Goal: Contribute content: Contribute content

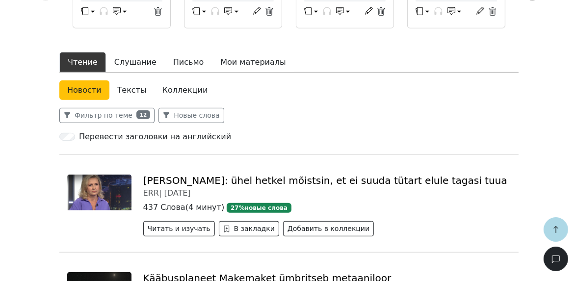
scroll to position [275, 0]
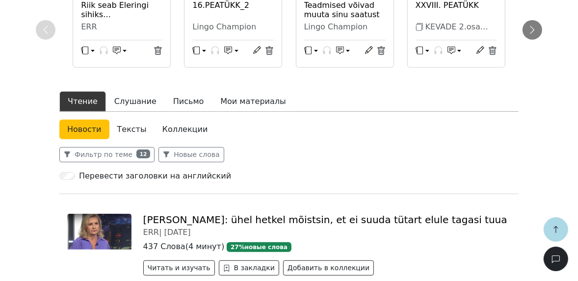
click at [187, 120] on link "Коллекции" at bounding box center [185, 130] width 61 height 20
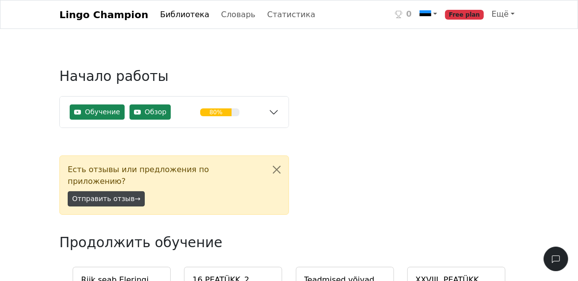
click at [114, 191] on button "Отправить отзыв →" at bounding box center [106, 198] width 77 height 15
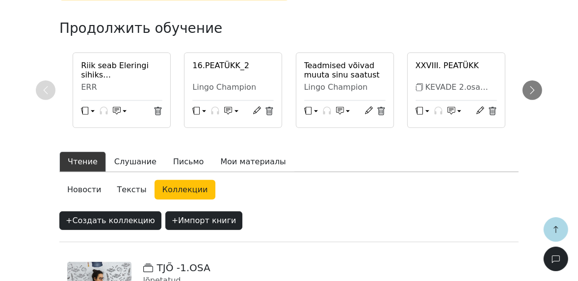
scroll to position [236, 0]
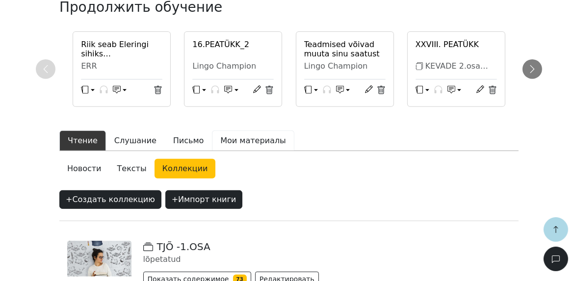
click at [226, 131] on button "Мои материалы" at bounding box center [253, 141] width 82 height 21
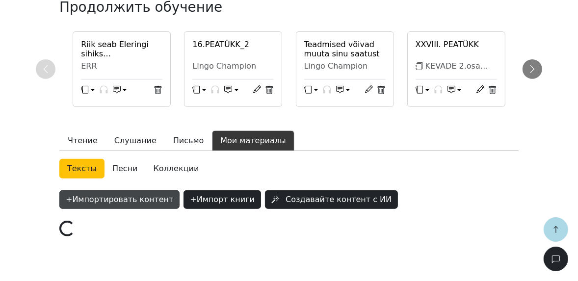
click at [137, 190] on button "+ Импортировать контент" at bounding box center [119, 199] width 120 height 19
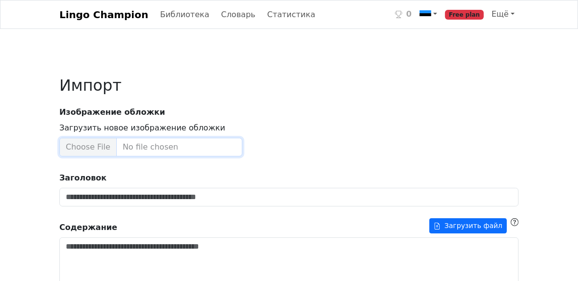
click at [107, 145] on input "Загрузить новое изображение обложки" at bounding box center [150, 147] width 183 height 19
type input "**********"
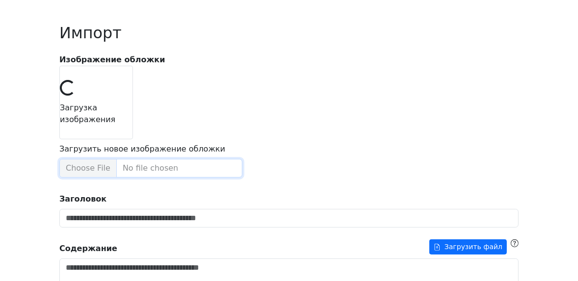
scroll to position [118, 0]
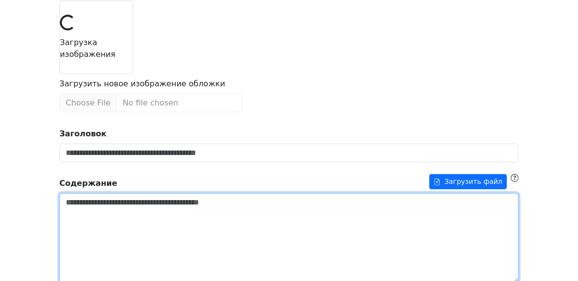
click at [185, 221] on textarea "Заголовок" at bounding box center [288, 237] width 459 height 89
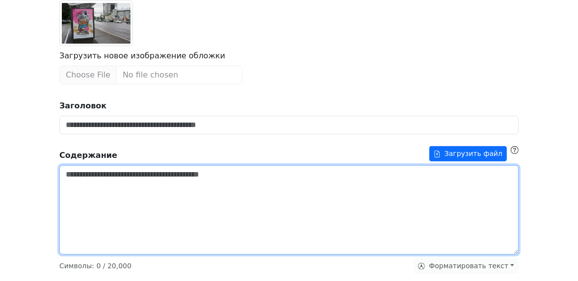
paste textarea "**********"
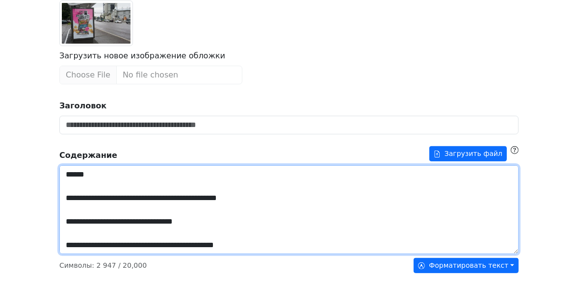
scroll to position [267, 0]
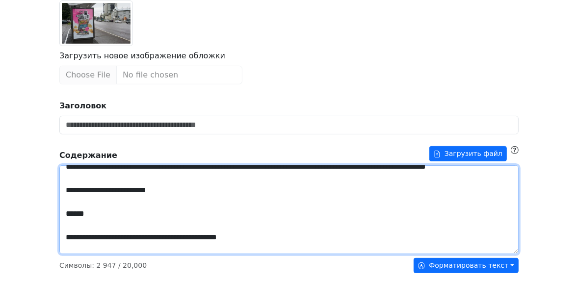
drag, startPoint x: 254, startPoint y: 244, endPoint x: 63, endPoint y: 201, distance: 195.2
click at [63, 201] on textarea "Заголовок" at bounding box center [288, 209] width 459 height 89
click at [128, 229] on textarea "Заголовок" at bounding box center [288, 209] width 459 height 89
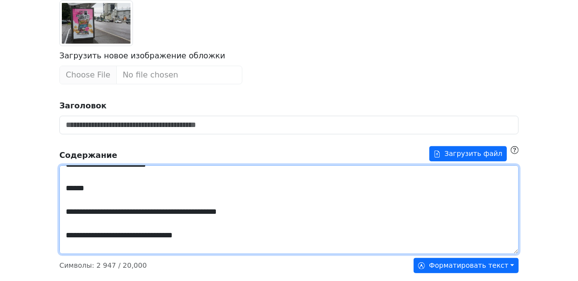
scroll to position [306, 0]
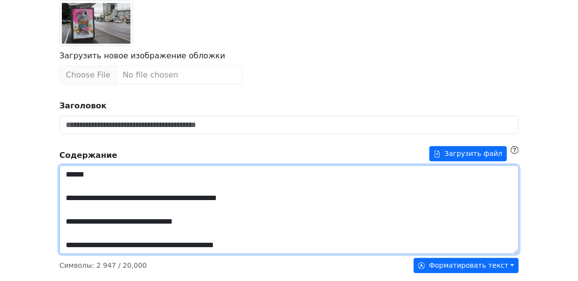
click at [145, 223] on textarea "Заголовок" at bounding box center [288, 209] width 459 height 89
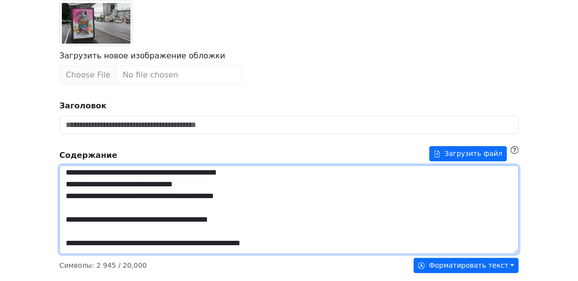
scroll to position [345, 0]
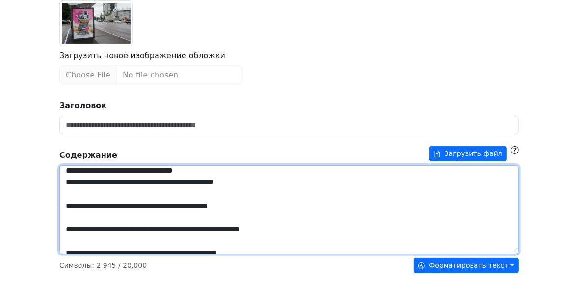
click at [124, 205] on textarea "Заголовок" at bounding box center [288, 209] width 459 height 89
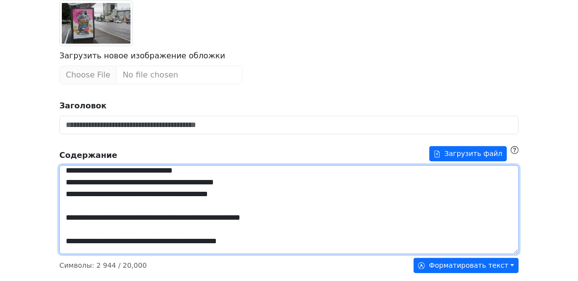
click at [123, 218] on textarea "Заголовок" at bounding box center [288, 209] width 459 height 89
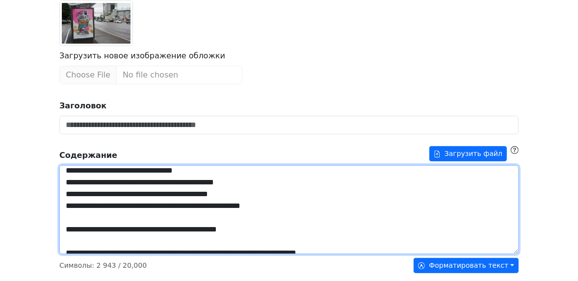
click at [122, 226] on textarea "Заголовок" at bounding box center [288, 209] width 459 height 89
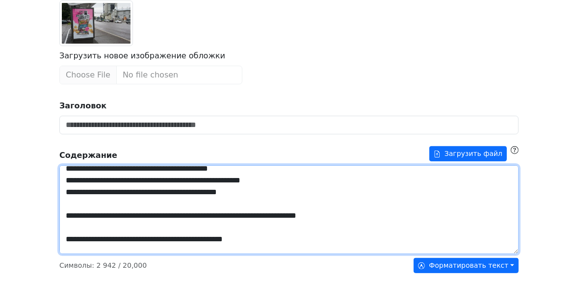
scroll to position [385, 0]
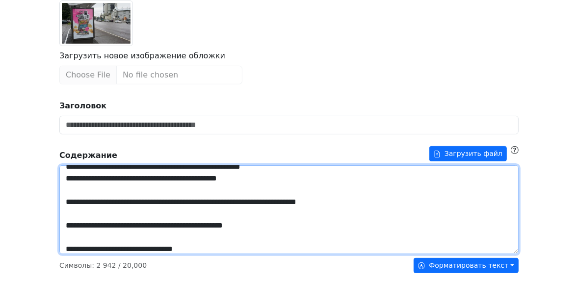
click at [118, 200] on textarea "Заголовок" at bounding box center [288, 209] width 459 height 89
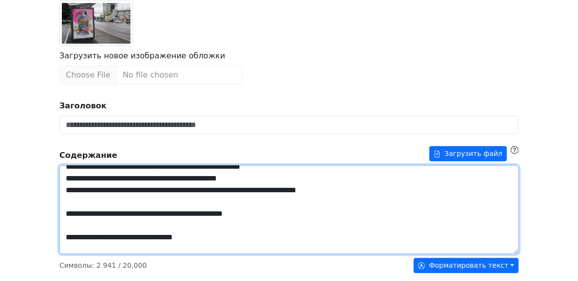
click at [119, 214] on textarea "Заголовок" at bounding box center [288, 209] width 459 height 89
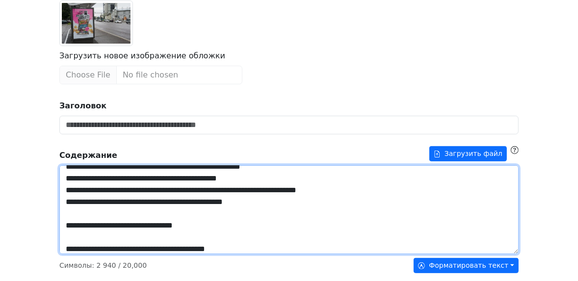
click at [117, 222] on textarea "Заголовок" at bounding box center [288, 209] width 459 height 89
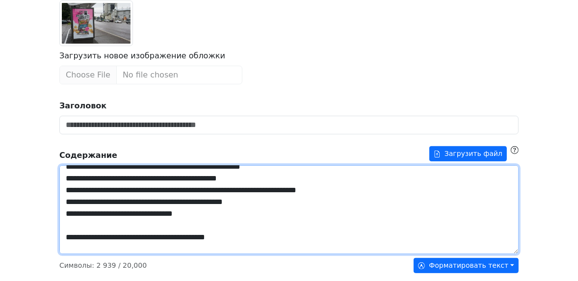
scroll to position [424, 0]
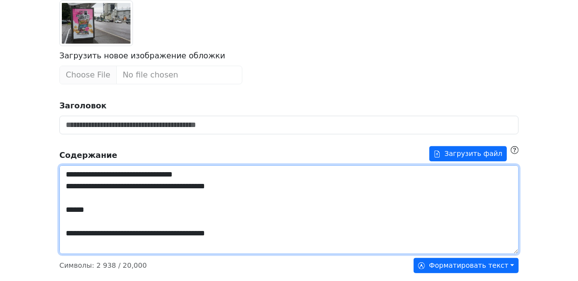
click at [84, 211] on textarea "Заголовок" at bounding box center [288, 209] width 459 height 89
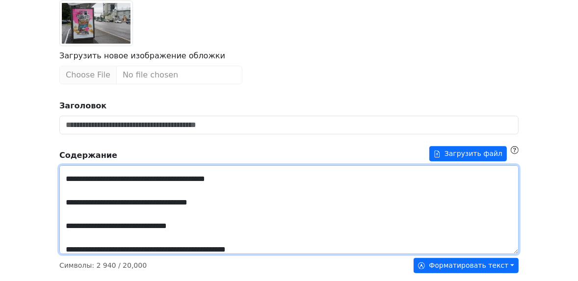
scroll to position [502, 0]
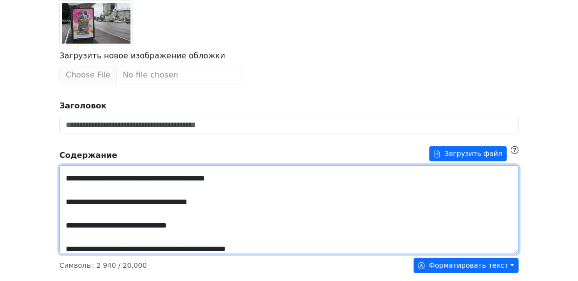
click at [84, 201] on textarea "Заголовок" at bounding box center [288, 209] width 459 height 89
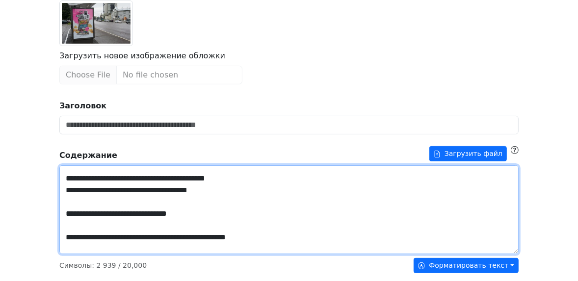
click at [87, 211] on textarea "Заголовок" at bounding box center [288, 209] width 459 height 89
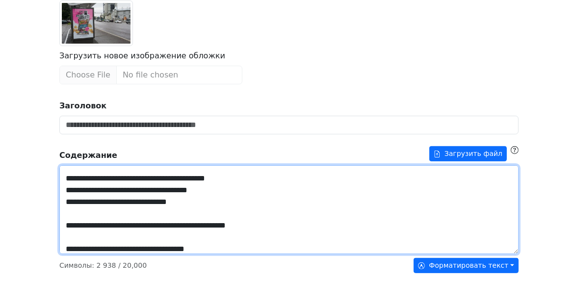
click at [88, 223] on textarea "Заголовок" at bounding box center [288, 209] width 459 height 89
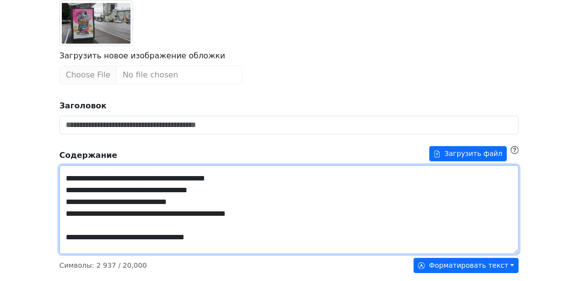
click at [87, 236] on textarea "Заголовок" at bounding box center [288, 209] width 459 height 89
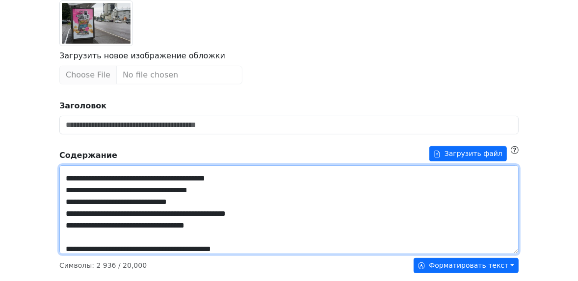
click at [89, 249] on textarea "Заголовок" at bounding box center [288, 209] width 459 height 89
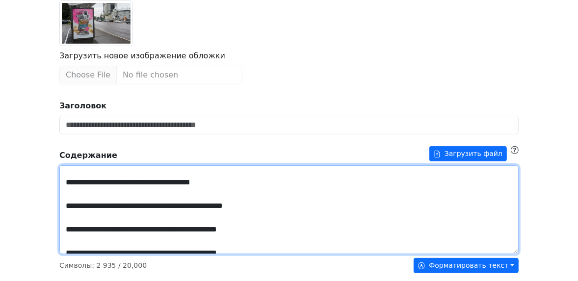
click at [90, 181] on textarea "Заголовок" at bounding box center [288, 209] width 459 height 89
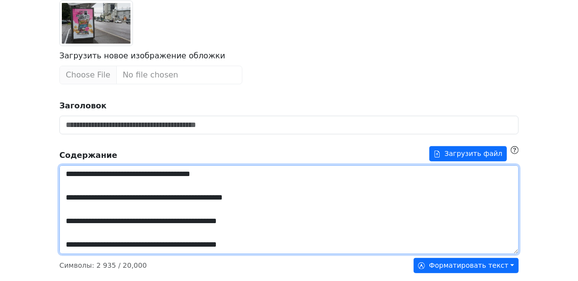
scroll to position [569, 0]
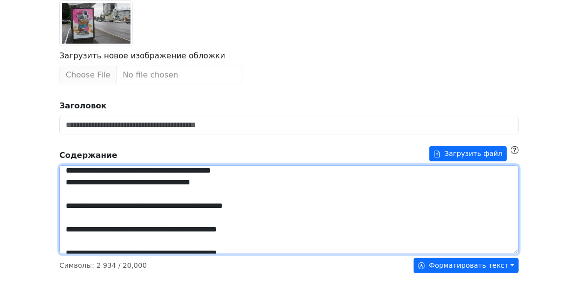
click at [94, 206] on textarea "Заголовок" at bounding box center [288, 209] width 459 height 89
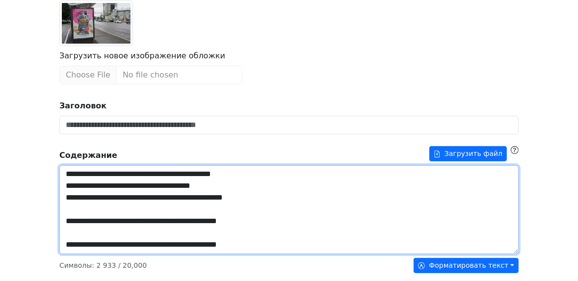
click at [93, 221] on textarea "Заголовок" at bounding box center [288, 209] width 459 height 89
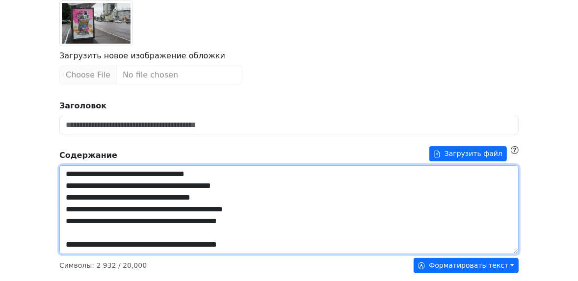
click at [94, 235] on textarea "Заголовок" at bounding box center [288, 209] width 459 height 89
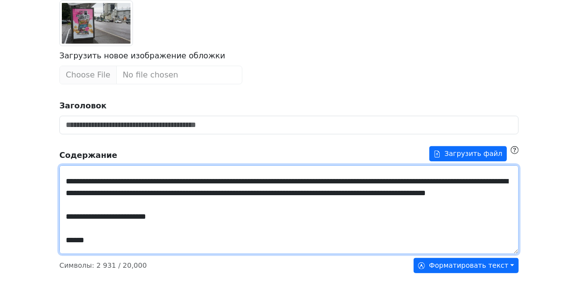
scroll to position [239, 0]
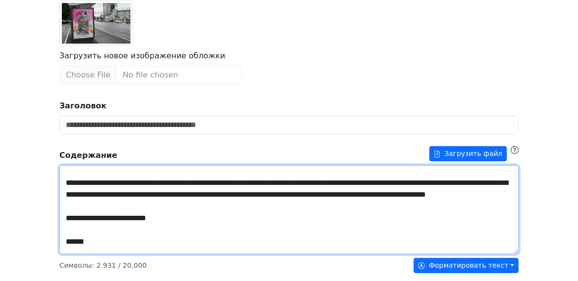
click at [127, 220] on textarea "Заголовок" at bounding box center [288, 209] width 459 height 89
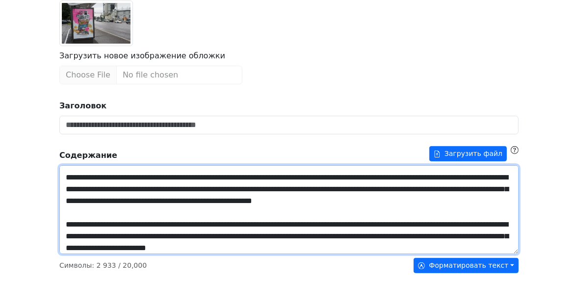
scroll to position [0, 0]
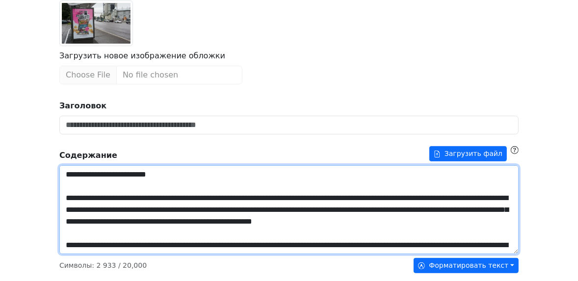
drag, startPoint x: 166, startPoint y: 179, endPoint x: 69, endPoint y: 172, distance: 97.4
click at [69, 172] on textarea "Заголовок" at bounding box center [288, 209] width 459 height 89
drag, startPoint x: 166, startPoint y: 175, endPoint x: 41, endPoint y: 173, distance: 125.6
click at [41, 173] on div "**********" at bounding box center [289, 286] width 578 height 808
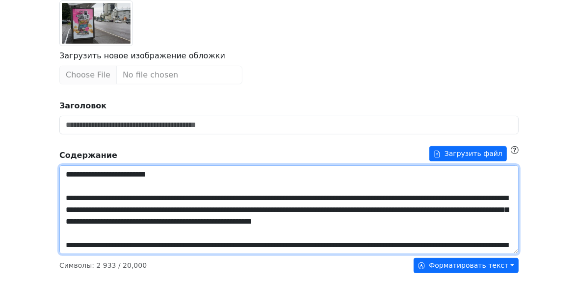
type textarea "**********"
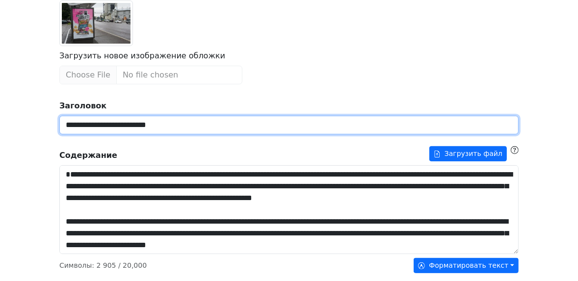
click at [168, 125] on input "**********" at bounding box center [288, 125] width 459 height 19
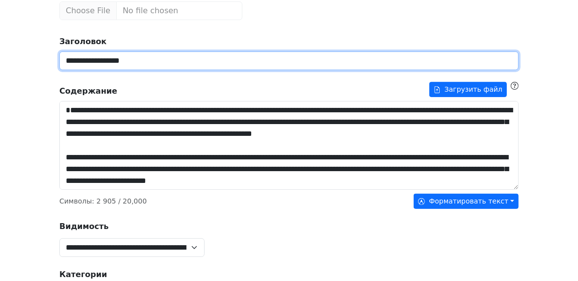
scroll to position [236, 0]
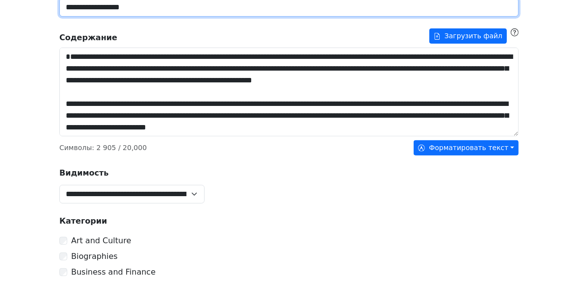
type input "**********"
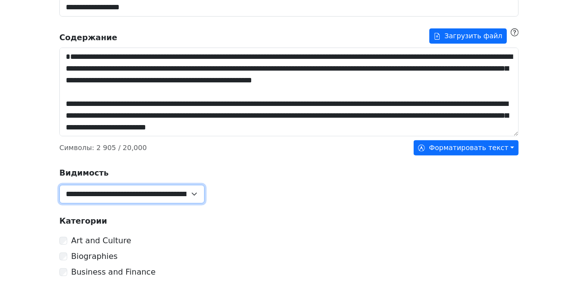
click at [141, 194] on select "**********" at bounding box center [131, 194] width 145 height 19
select select "******"
click at [59, 185] on select "**********" at bounding box center [131, 194] width 145 height 19
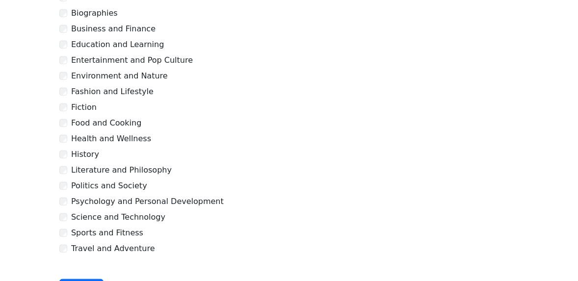
scroll to position [525, 0]
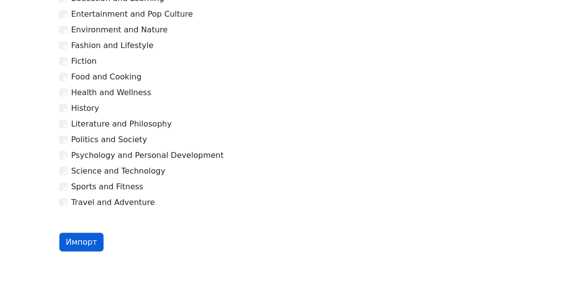
click at [75, 237] on button "Импорт" at bounding box center [81, 242] width 44 height 19
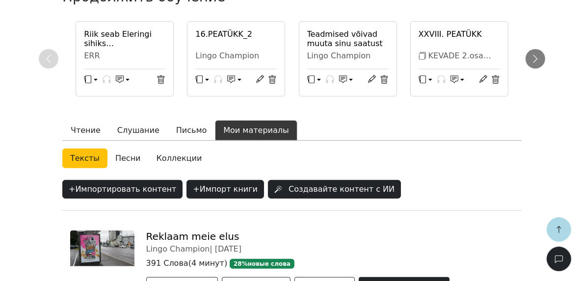
scroll to position [324, 0]
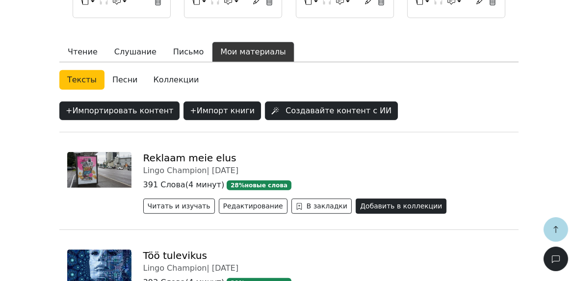
click at [356, 199] on button "Добавить в коллекции" at bounding box center [401, 206] width 91 height 15
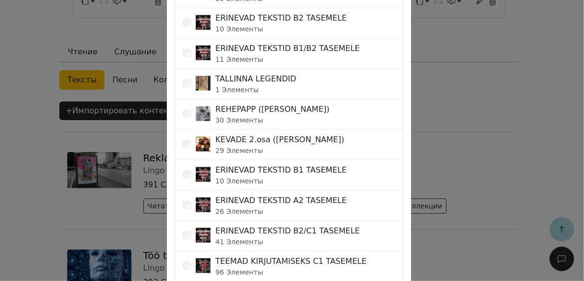
scroll to position [432, 0]
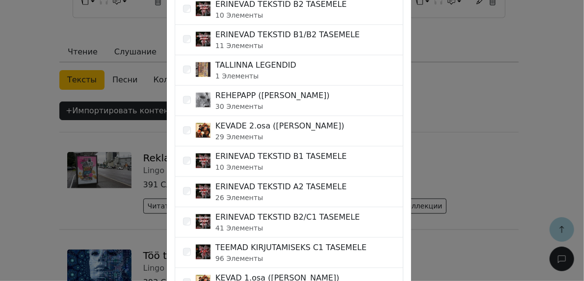
click at [309, 163] on small "10 Элементы" at bounding box center [281, 167] width 132 height 10
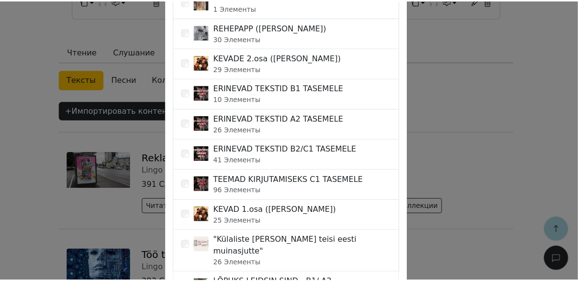
scroll to position [588, 0]
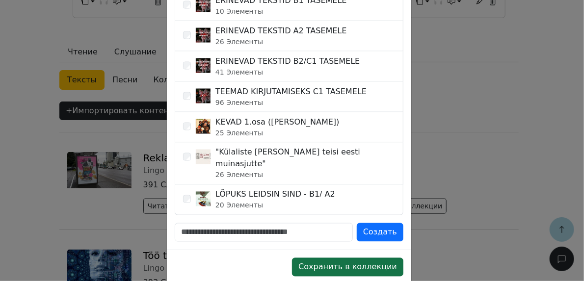
click at [360, 258] on button "Сохранить в коллекции" at bounding box center [347, 267] width 111 height 19
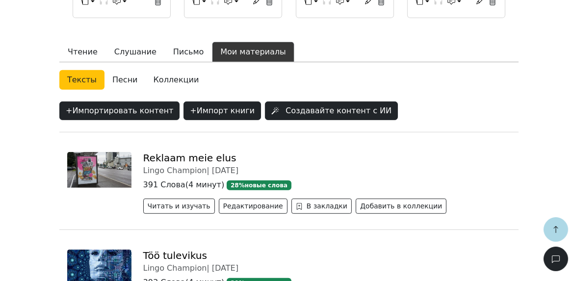
click at [161, 70] on link "Коллекции" at bounding box center [176, 80] width 61 height 20
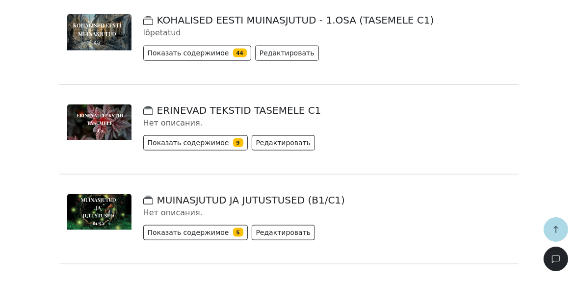
scroll to position [795, 0]
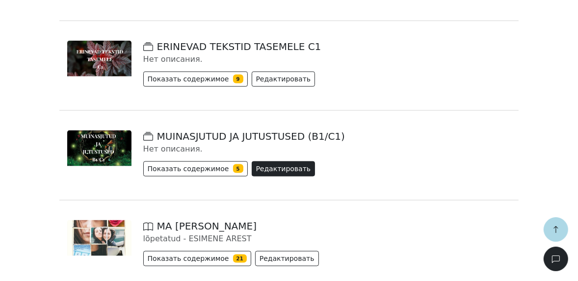
click at [271, 161] on button "Редактировать" at bounding box center [284, 168] width 64 height 15
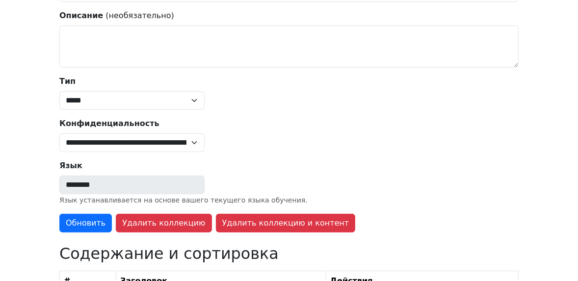
type input "**********"
select select "*****"
select select "******"
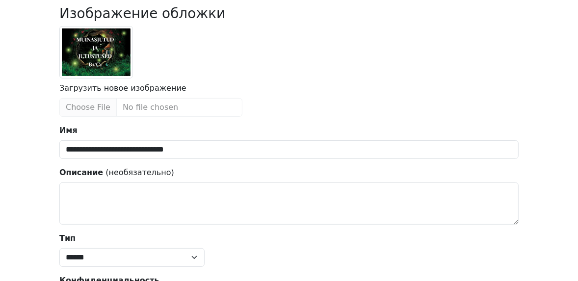
scroll to position [79, 0]
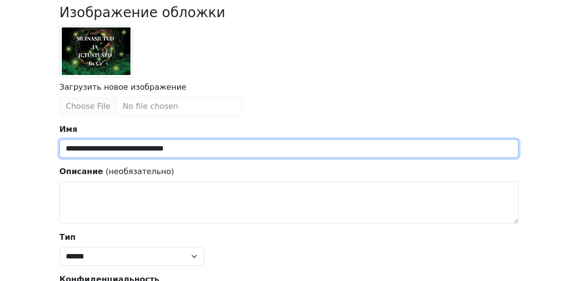
click at [192, 149] on input "**********" at bounding box center [288, 148] width 459 height 19
click at [189, 149] on input "**********" at bounding box center [288, 148] width 459 height 19
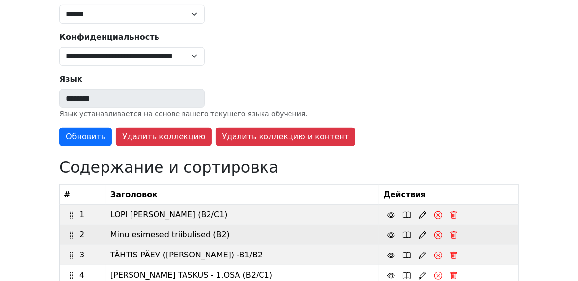
scroll to position [358, 0]
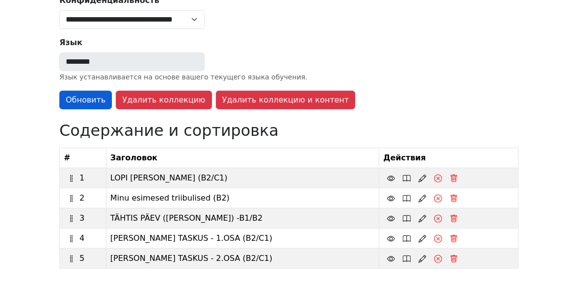
type input "**********"
click at [79, 95] on button "Обновить" at bounding box center [85, 100] width 53 height 19
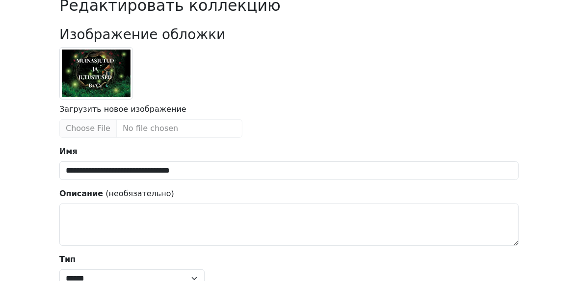
scroll to position [0, 0]
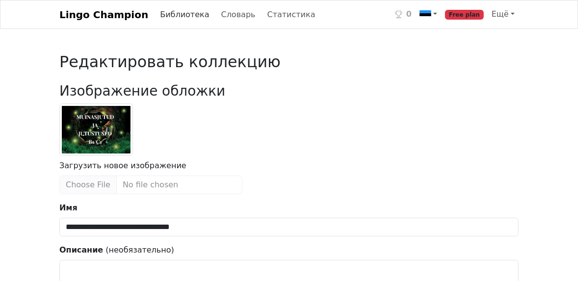
click at [159, 16] on link "Библиотека" at bounding box center [184, 15] width 57 height 20
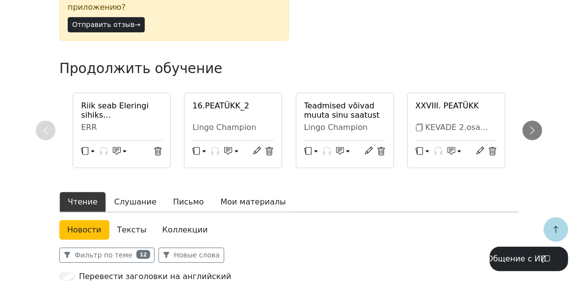
scroll to position [314, 0]
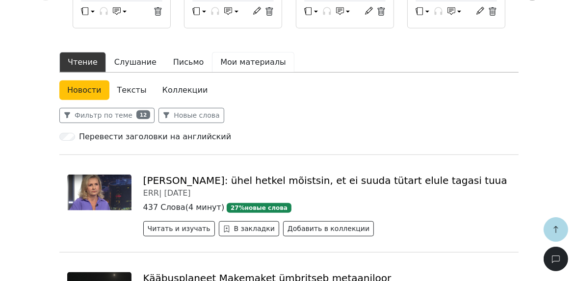
click at [242, 52] on button "Мои материалы" at bounding box center [253, 62] width 82 height 21
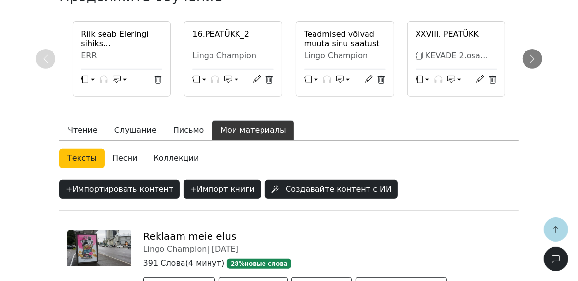
scroll to position [314, 0]
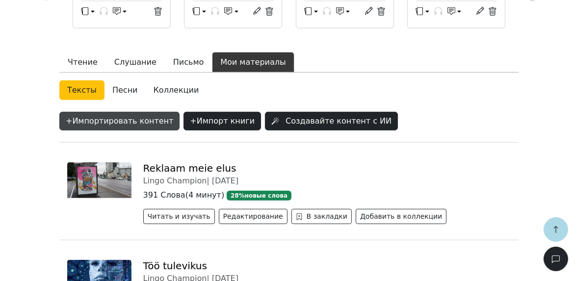
click at [116, 112] on button "+ Импортировать контент" at bounding box center [119, 121] width 120 height 19
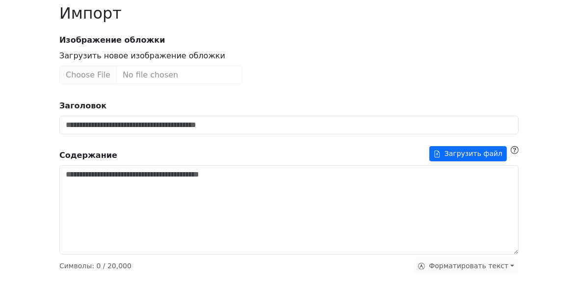
scroll to position [157, 0]
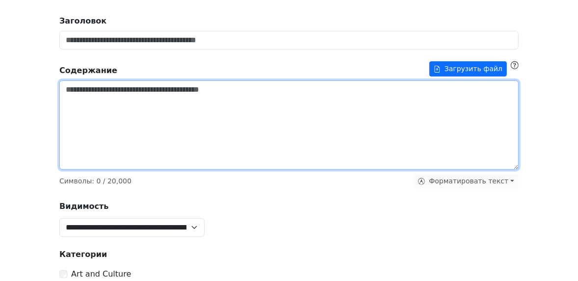
click at [122, 130] on textarea "Заголовок" at bounding box center [288, 124] width 459 height 89
paste textarea "**********"
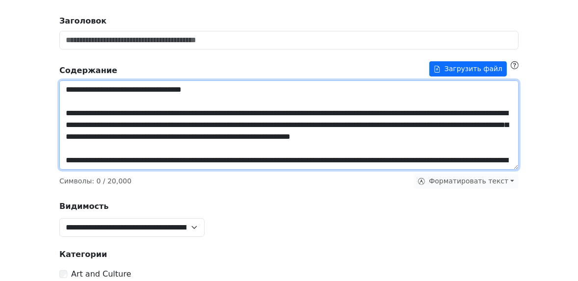
scroll to position [809, 0]
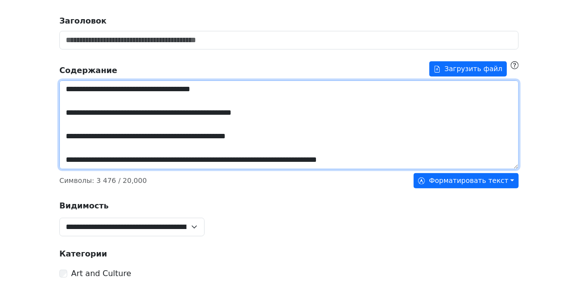
click at [130, 150] on textarea "Заголовок" at bounding box center [288, 124] width 459 height 89
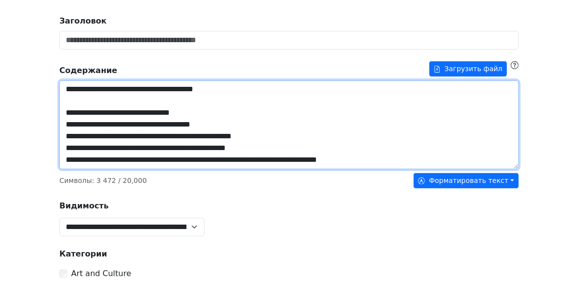
click at [115, 101] on textarea "Заголовок" at bounding box center [288, 124] width 459 height 89
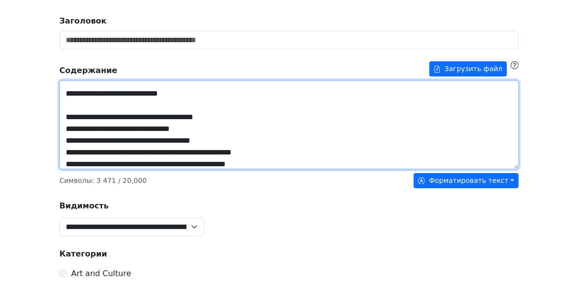
scroll to position [714, 0]
click at [121, 128] on textarea "Заголовок" at bounding box center [288, 124] width 459 height 89
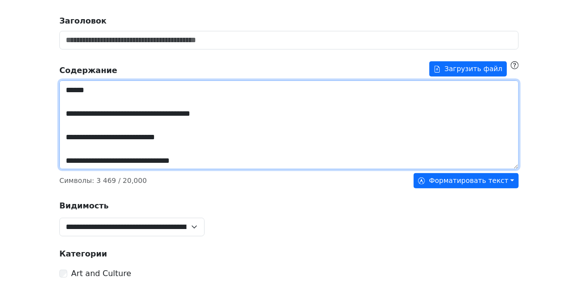
scroll to position [663, 0]
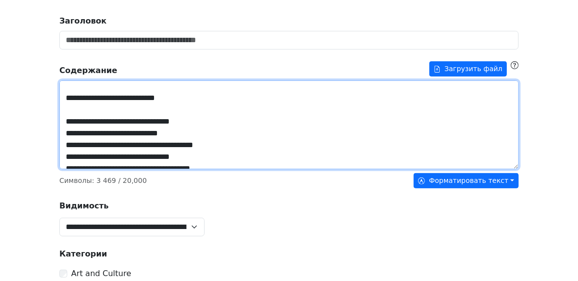
click at [119, 131] on textarea "Заголовок" at bounding box center [288, 124] width 459 height 89
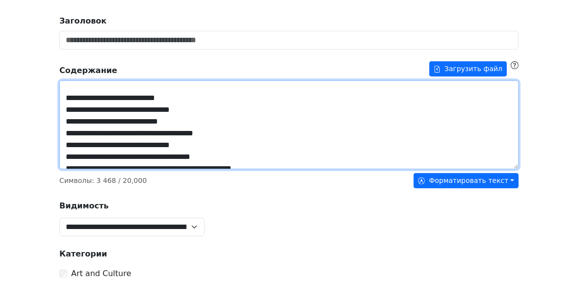
click at [115, 110] on textarea "Заголовок" at bounding box center [288, 124] width 459 height 89
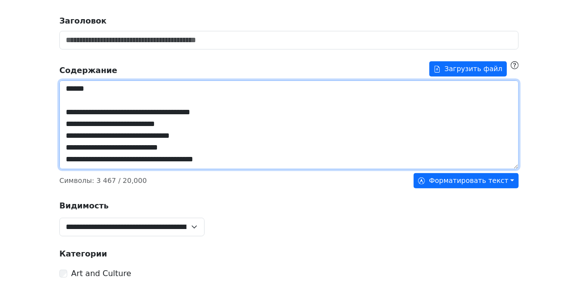
scroll to position [612, 0]
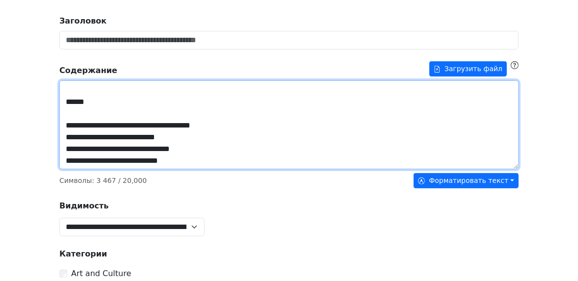
click at [116, 114] on textarea "Заголовок" at bounding box center [288, 124] width 459 height 89
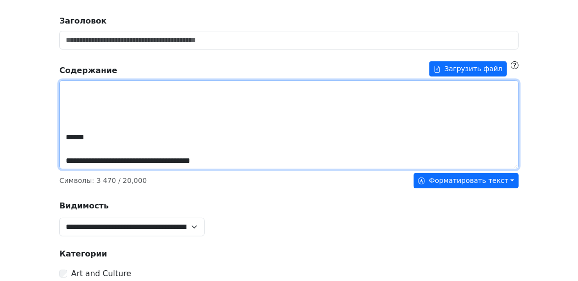
scroll to position [573, 0]
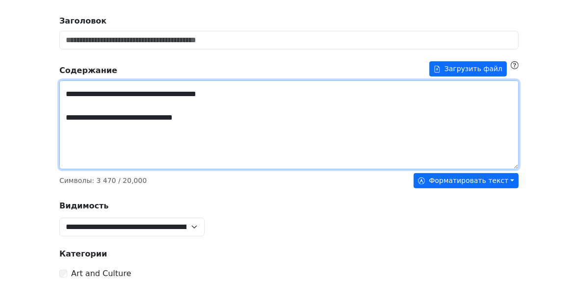
click at [123, 129] on textarea "Заголовок" at bounding box center [288, 124] width 459 height 89
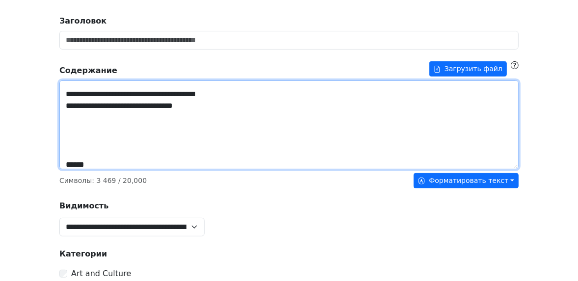
click at [110, 110] on textarea "Заголовок" at bounding box center [288, 124] width 459 height 89
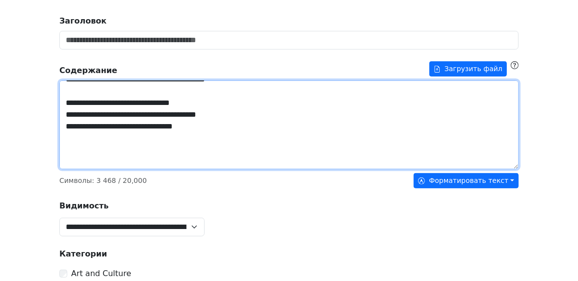
scroll to position [522, 0]
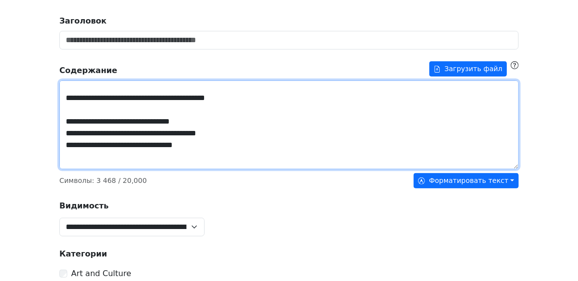
click at [115, 139] on textarea "Заголовок" at bounding box center [288, 124] width 459 height 89
click at [111, 135] on textarea "Заголовок" at bounding box center [288, 124] width 459 height 89
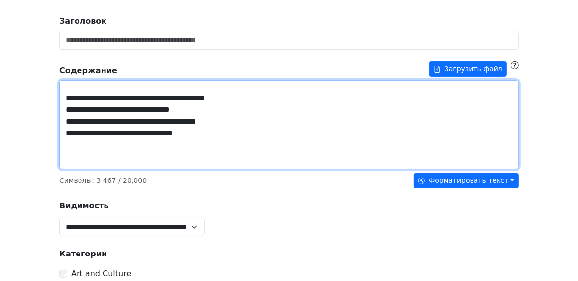
click at [107, 113] on textarea "Заголовок" at bounding box center [288, 124] width 459 height 89
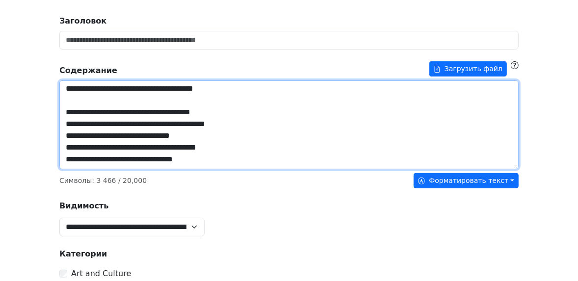
scroll to position [470, 0]
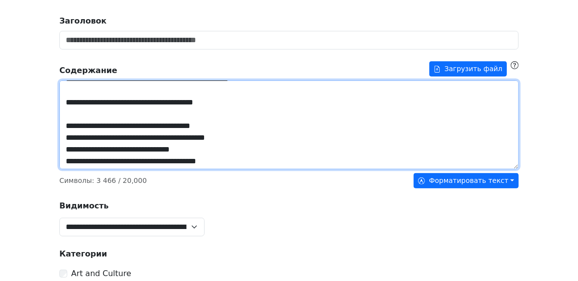
click at [116, 142] on textarea "Заголовок" at bounding box center [288, 124] width 459 height 89
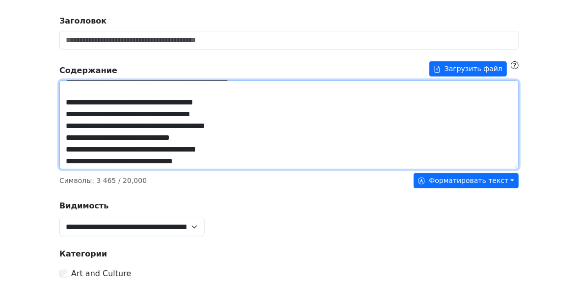
click at [107, 116] on textarea "Заголовок" at bounding box center [288, 124] width 459 height 89
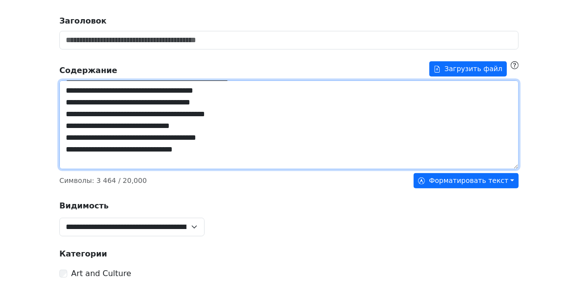
click at [102, 89] on textarea "Заголовок" at bounding box center [288, 124] width 459 height 89
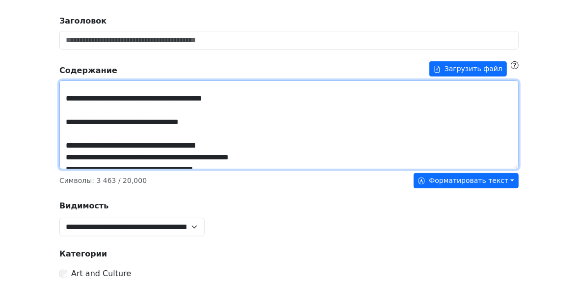
click at [117, 155] on textarea "Заголовок" at bounding box center [288, 124] width 459 height 89
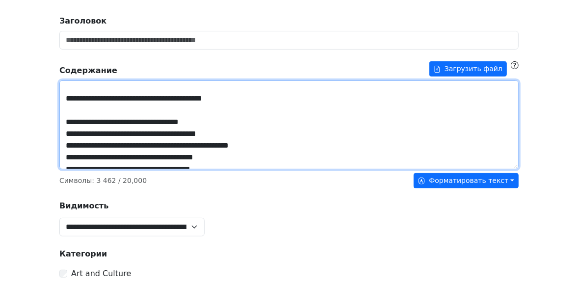
click at [102, 133] on textarea "Заголовок" at bounding box center [288, 124] width 459 height 89
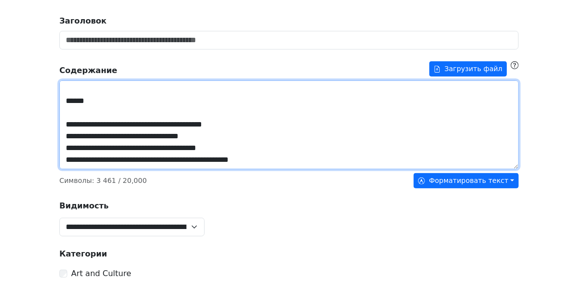
scroll to position [341, 0]
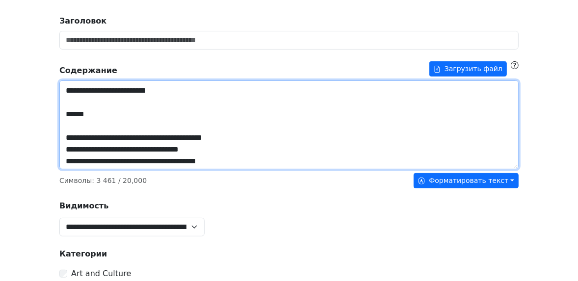
click at [164, 105] on textarea "Заголовок" at bounding box center [288, 124] width 459 height 89
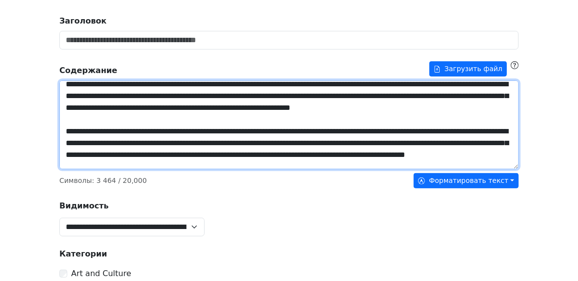
scroll to position [0, 0]
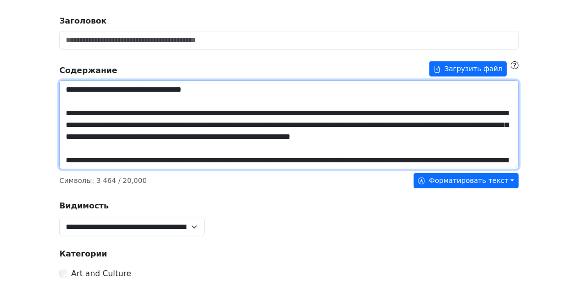
click at [202, 90] on textarea "Заголовок" at bounding box center [288, 124] width 459 height 89
drag, startPoint x: 168, startPoint y: 89, endPoint x: 57, endPoint y: 86, distance: 111.4
click at [57, 86] on div "**********" at bounding box center [288, 246] width 471 height 702
type textarea "**********"
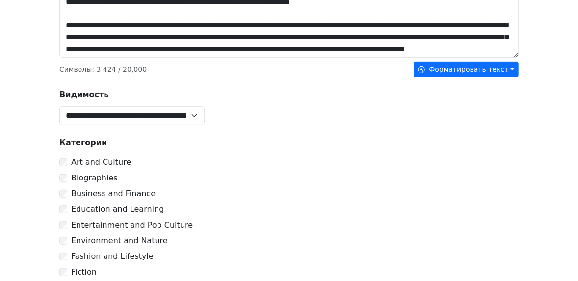
scroll to position [275, 0]
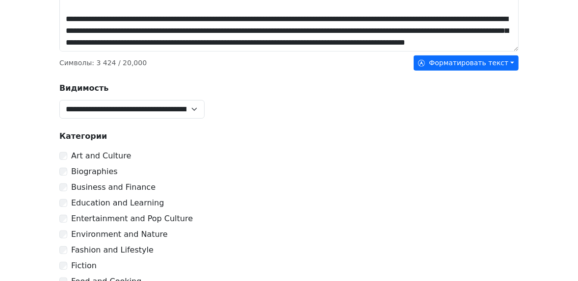
type input "**********"
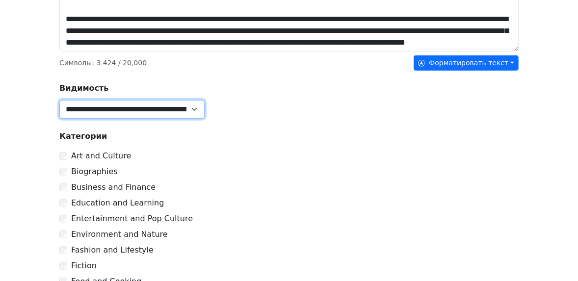
click at [103, 105] on select "**********" at bounding box center [131, 109] width 145 height 19
select select "******"
click at [59, 100] on select "**********" at bounding box center [131, 109] width 145 height 19
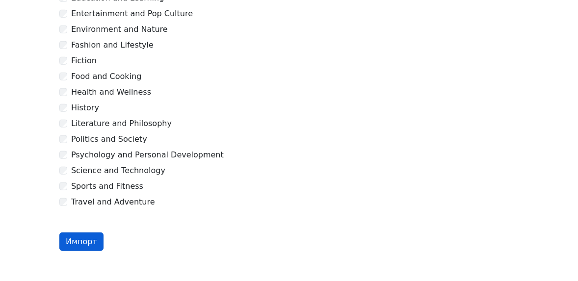
click at [87, 239] on button "Импорт" at bounding box center [81, 242] width 44 height 19
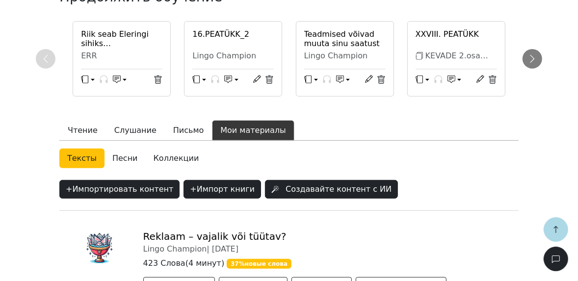
scroll to position [364, 0]
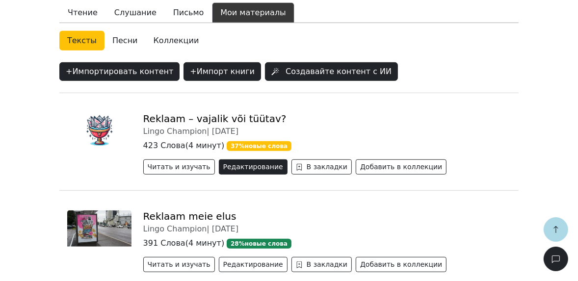
click at [237, 159] on button "Редактирование" at bounding box center [253, 166] width 69 height 15
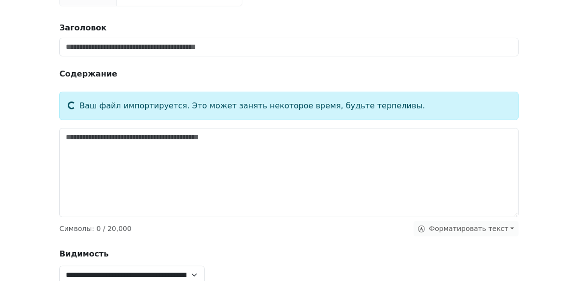
type input "**********"
type textarea "**********"
select select "******"
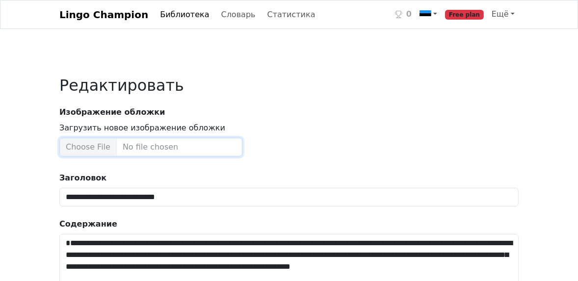
click at [101, 143] on input "Загрузить новое изображение обложки" at bounding box center [150, 147] width 183 height 19
type input "**********"
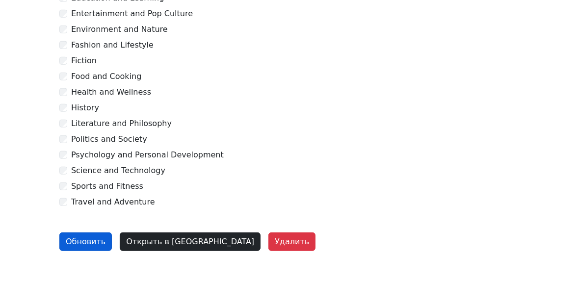
click at [91, 241] on button "Обновить" at bounding box center [85, 242] width 53 height 19
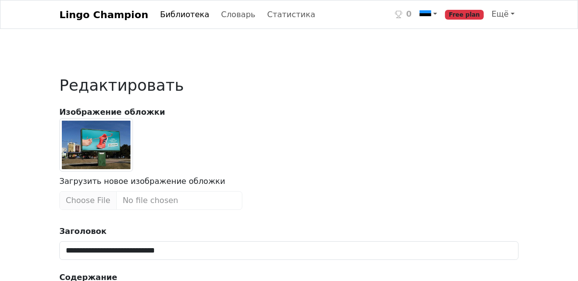
click at [181, 16] on link "Библиотека" at bounding box center [184, 15] width 57 height 20
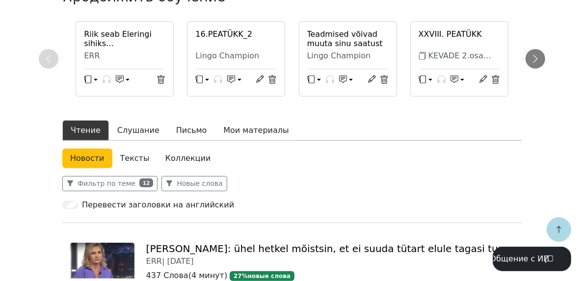
scroll to position [342, 0]
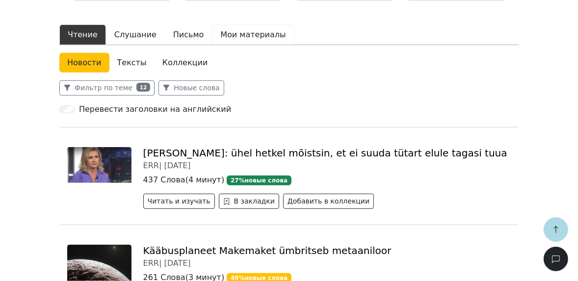
click at [221, 25] on button "Мои материалы" at bounding box center [253, 35] width 82 height 21
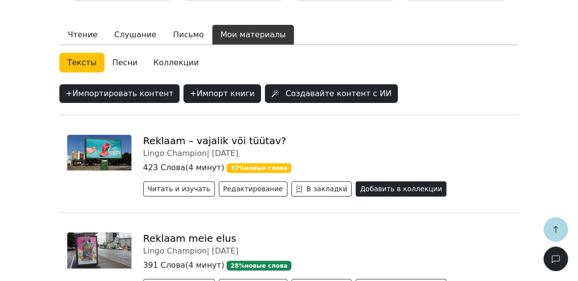
click at [363, 182] on button "Добавить в коллекции" at bounding box center [401, 189] width 91 height 15
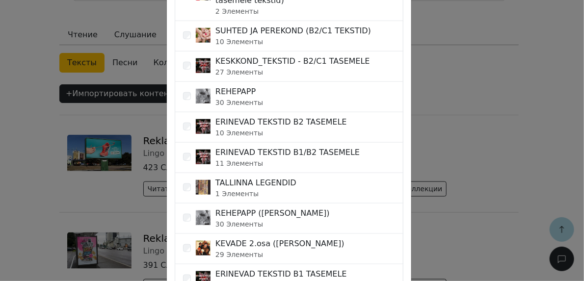
scroll to position [353, 0]
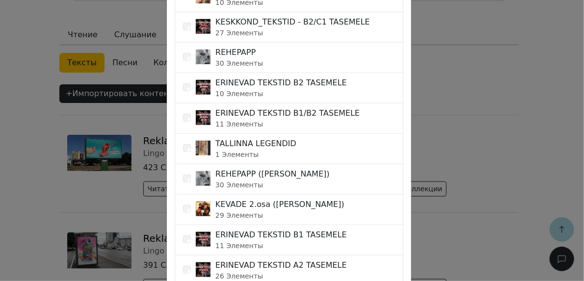
click at [341, 75] on div "ERINEVAD TEKSTID B2 TASEMELE 10 Элементы" at bounding box center [289, 88] width 229 height 30
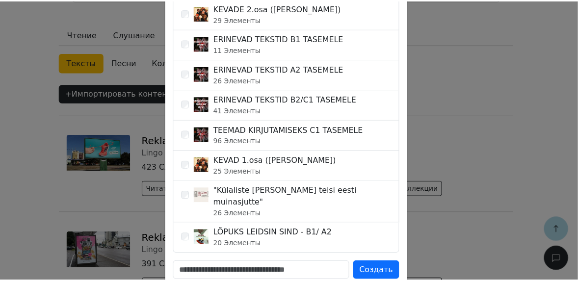
scroll to position [588, 0]
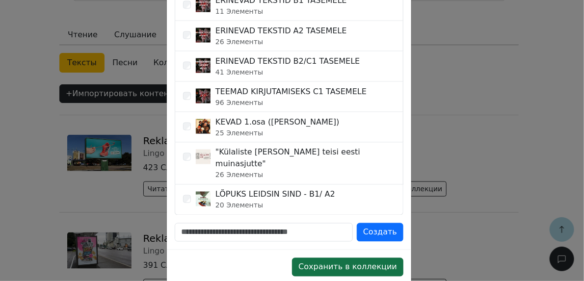
click at [375, 258] on button "Сохранить в коллекции" at bounding box center [347, 267] width 111 height 19
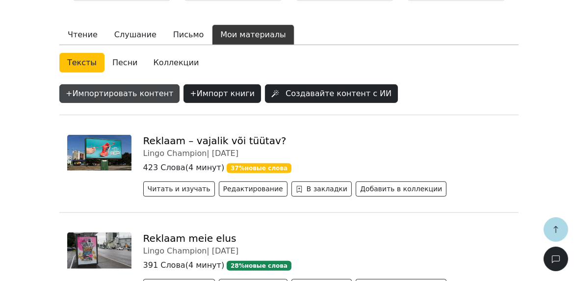
click at [115, 84] on button "+ Импортировать контент" at bounding box center [119, 93] width 120 height 19
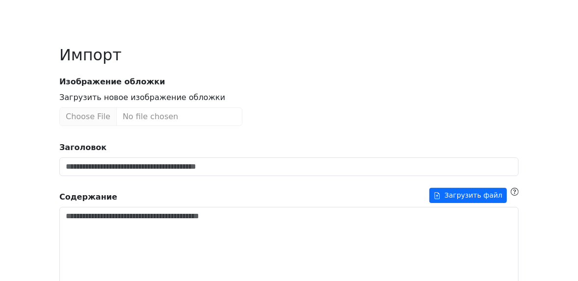
scroll to position [79, 0]
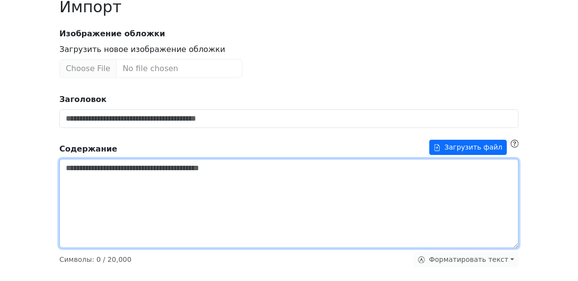
click at [144, 199] on textarea "Заголовок" at bounding box center [288, 203] width 459 height 89
paste textarea "**********"
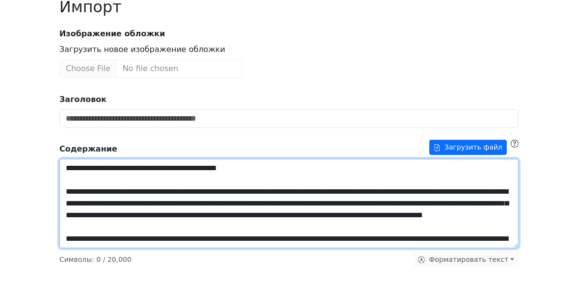
scroll to position [1009, 0]
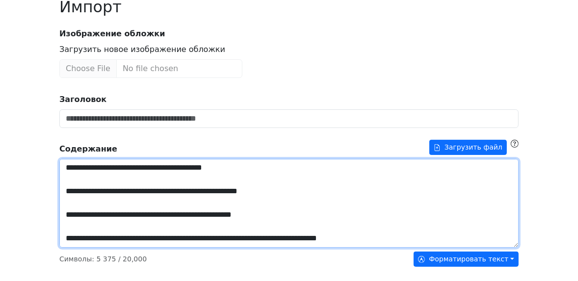
click at [160, 232] on textarea "Заголовок" at bounding box center [288, 203] width 459 height 89
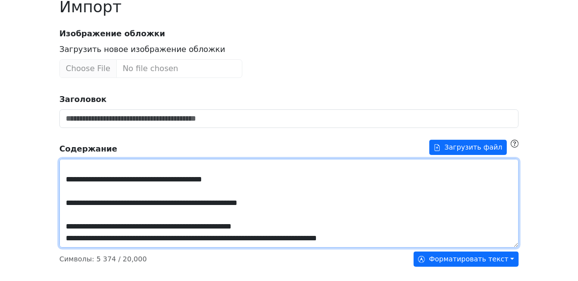
click at [144, 216] on textarea "Заголовок" at bounding box center [288, 203] width 459 height 89
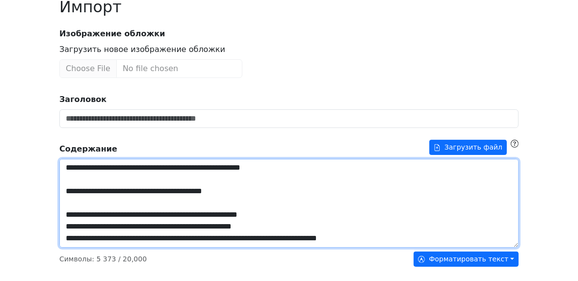
click at [139, 207] on textarea "Заголовок" at bounding box center [288, 203] width 459 height 89
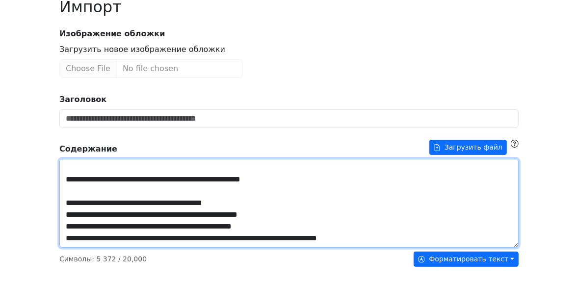
click at [132, 191] on textarea "Заголовок" at bounding box center [288, 203] width 459 height 89
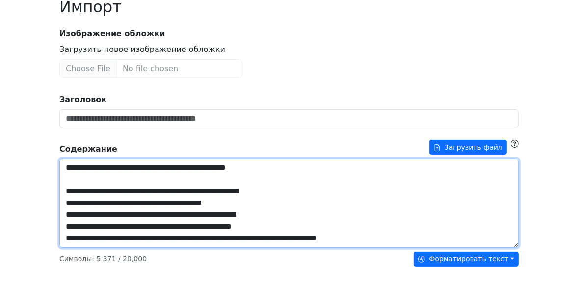
click at [125, 181] on textarea "Заголовок" at bounding box center [288, 203] width 459 height 89
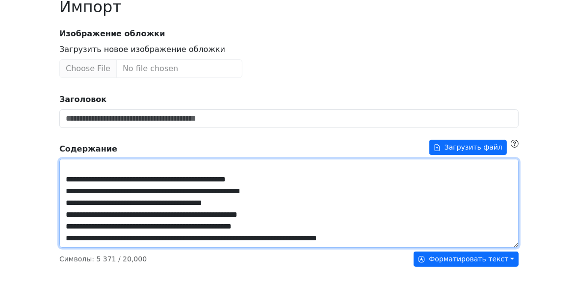
scroll to position [954, 0]
click at [124, 162] on textarea "Заголовок" at bounding box center [288, 203] width 459 height 89
click at [132, 195] on textarea "Заголовок" at bounding box center [288, 203] width 459 height 89
click at [121, 167] on textarea "Заголовок" at bounding box center [288, 203] width 459 height 89
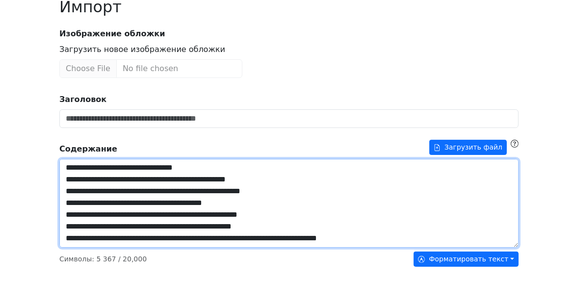
scroll to position [852, 0]
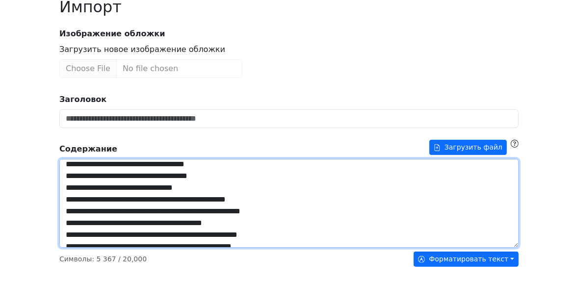
click at [133, 204] on textarea "Заголовок" at bounding box center [288, 203] width 459 height 89
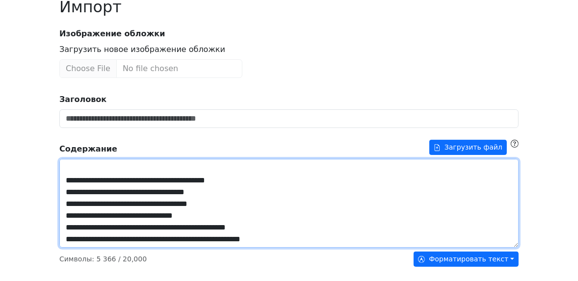
scroll to position [773, 0]
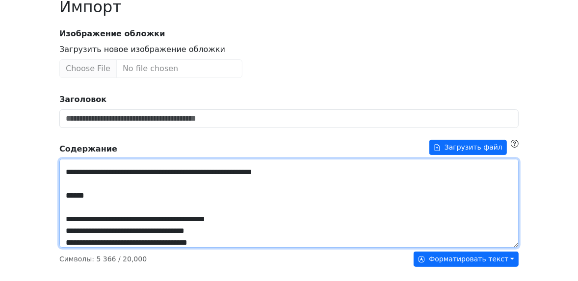
click at [125, 206] on textarea "Заголовок" at bounding box center [288, 203] width 459 height 89
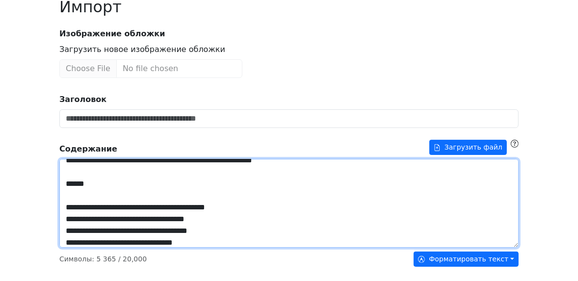
click at [109, 181] on textarea "Заголовок" at bounding box center [288, 203] width 459 height 89
click at [106, 173] on textarea "Заголовок" at bounding box center [288, 203] width 459 height 89
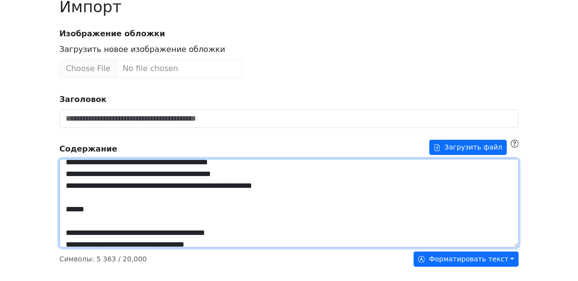
scroll to position [711, 0]
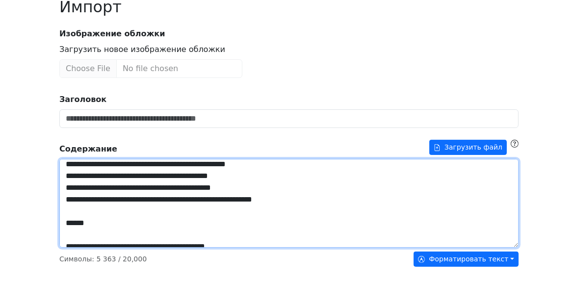
click at [113, 204] on textarea "Заголовок" at bounding box center [288, 203] width 459 height 89
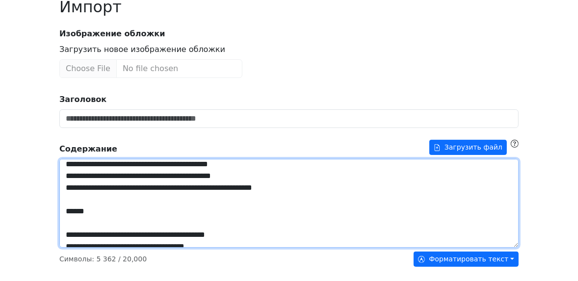
click at [108, 176] on textarea "Заголовок" at bounding box center [288, 203] width 459 height 89
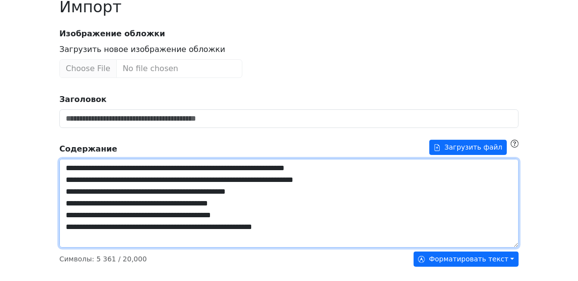
click at [116, 205] on textarea "Заголовок" at bounding box center [288, 203] width 459 height 89
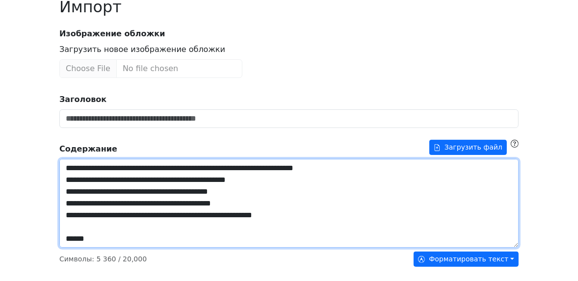
click at [105, 180] on textarea "Заголовок" at bounding box center [288, 203] width 459 height 89
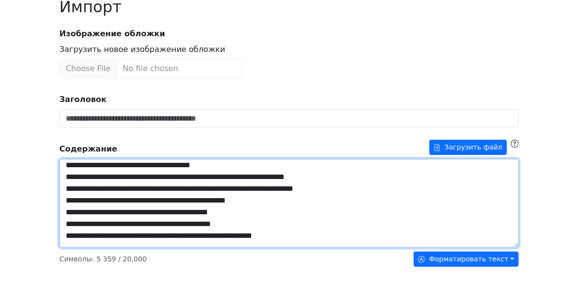
scroll to position [608, 0]
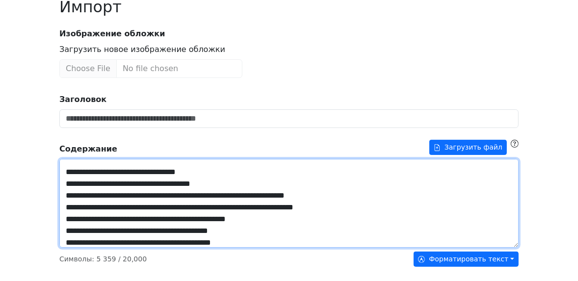
click at [117, 206] on textarea "Заголовок" at bounding box center [288, 203] width 459 height 89
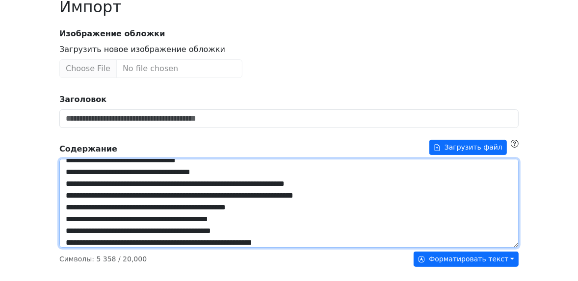
click at [110, 185] on textarea "Заголовок" at bounding box center [288, 203] width 459 height 89
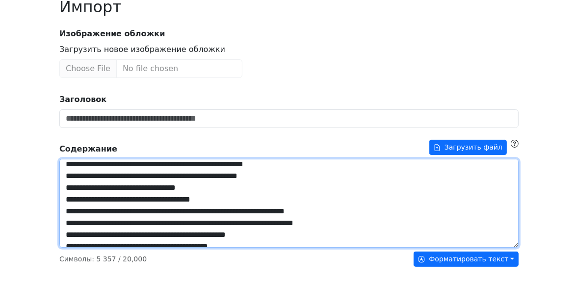
scroll to position [519, 0]
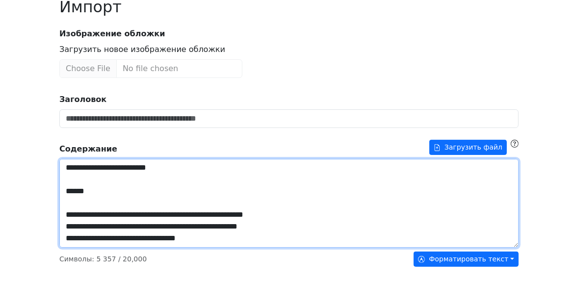
click at [149, 204] on textarea "Заголовок" at bounding box center [288, 203] width 459 height 89
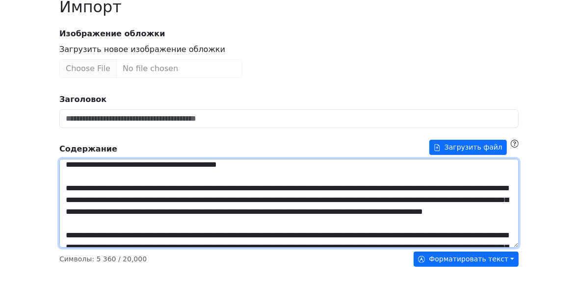
scroll to position [0, 0]
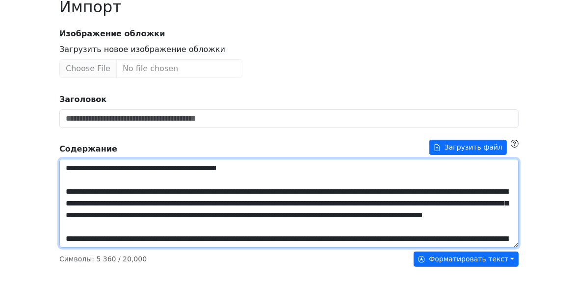
drag, startPoint x: 266, startPoint y: 168, endPoint x: 59, endPoint y: 168, distance: 207.1
type textarea "**********"
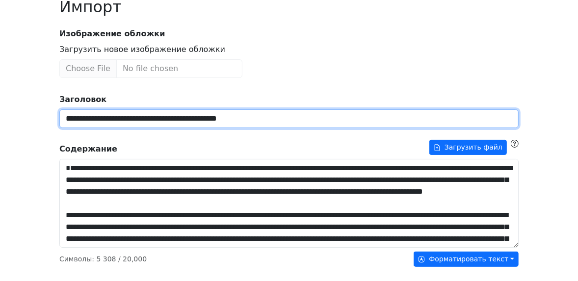
click at [275, 126] on input "**********" at bounding box center [288, 118] width 459 height 19
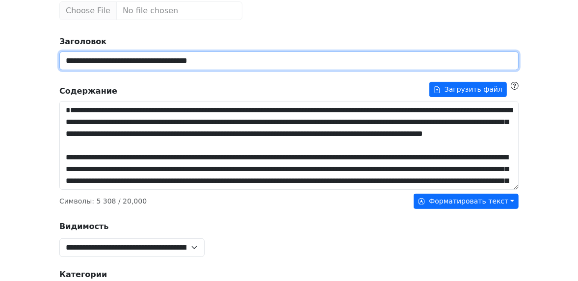
scroll to position [196, 0]
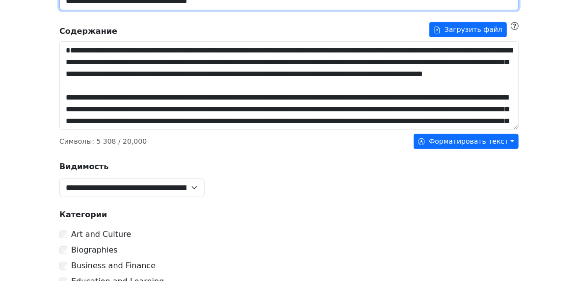
type input "**********"
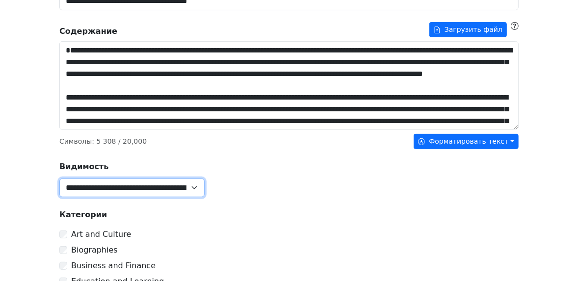
click at [147, 185] on select "**********" at bounding box center [131, 188] width 145 height 19
select select "******"
click at [59, 179] on select "**********" at bounding box center [131, 188] width 145 height 19
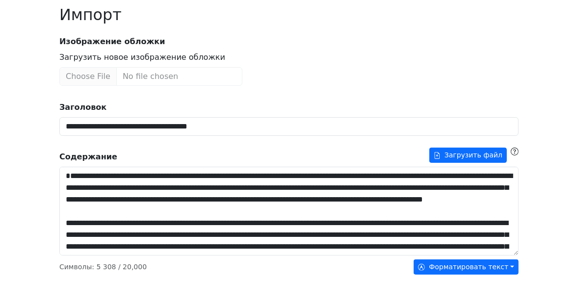
scroll to position [39, 0]
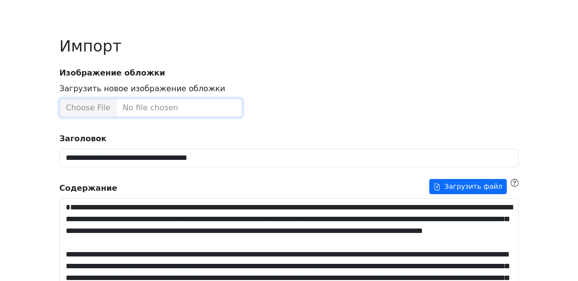
click at [68, 108] on input "Загрузить новое изображение обложки" at bounding box center [150, 108] width 183 height 19
type input "**********"
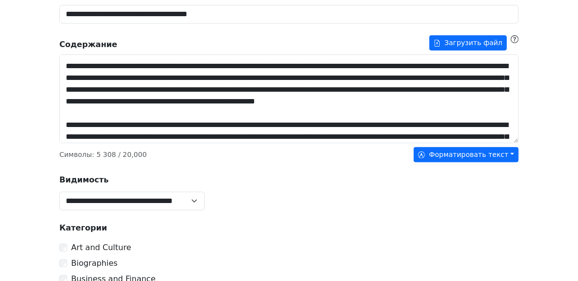
scroll to position [157, 0]
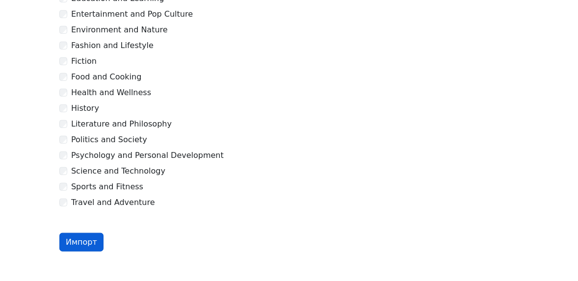
click at [64, 240] on button "Импорт" at bounding box center [81, 242] width 44 height 19
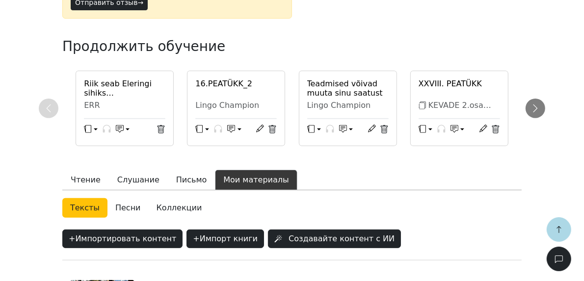
scroll to position [324, 0]
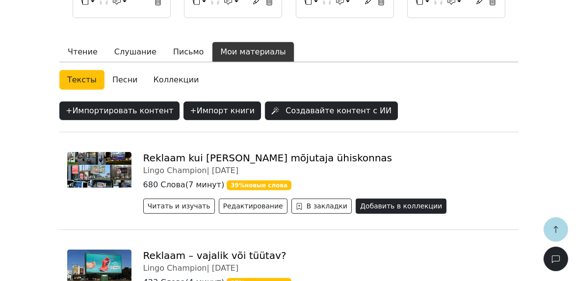
click at [356, 199] on button "Добавить в коллекции" at bounding box center [401, 206] width 91 height 15
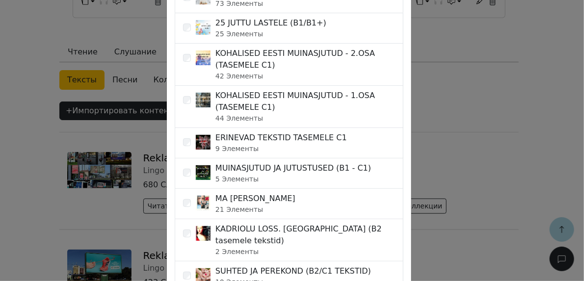
scroll to position [79, 0]
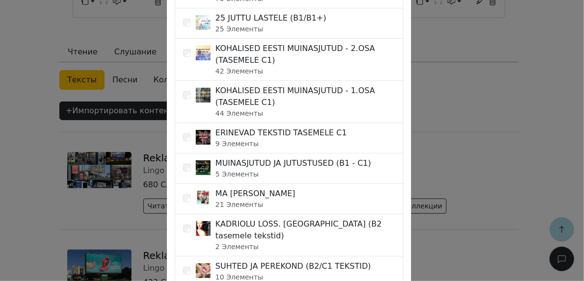
click at [357, 140] on div "ERINEVAD TEKSTID TASEMELE C1 9 Элементы" at bounding box center [289, 138] width 229 height 30
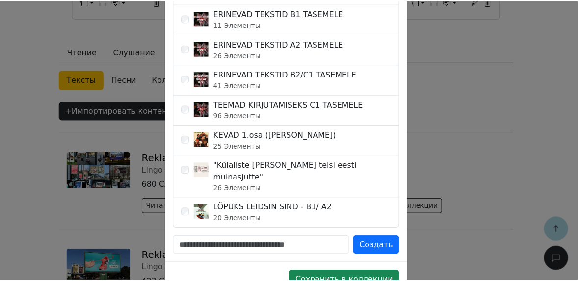
scroll to position [588, 0]
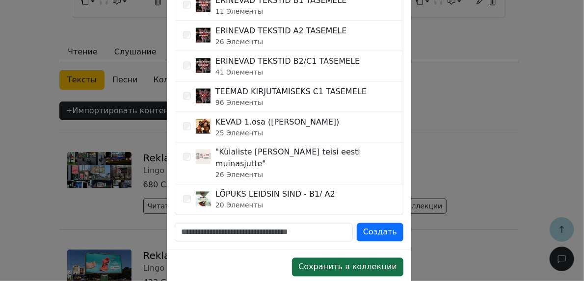
click at [316, 258] on button "Сохранить в коллекции" at bounding box center [347, 267] width 111 height 19
